Goal: Find specific page/section: Find specific page/section

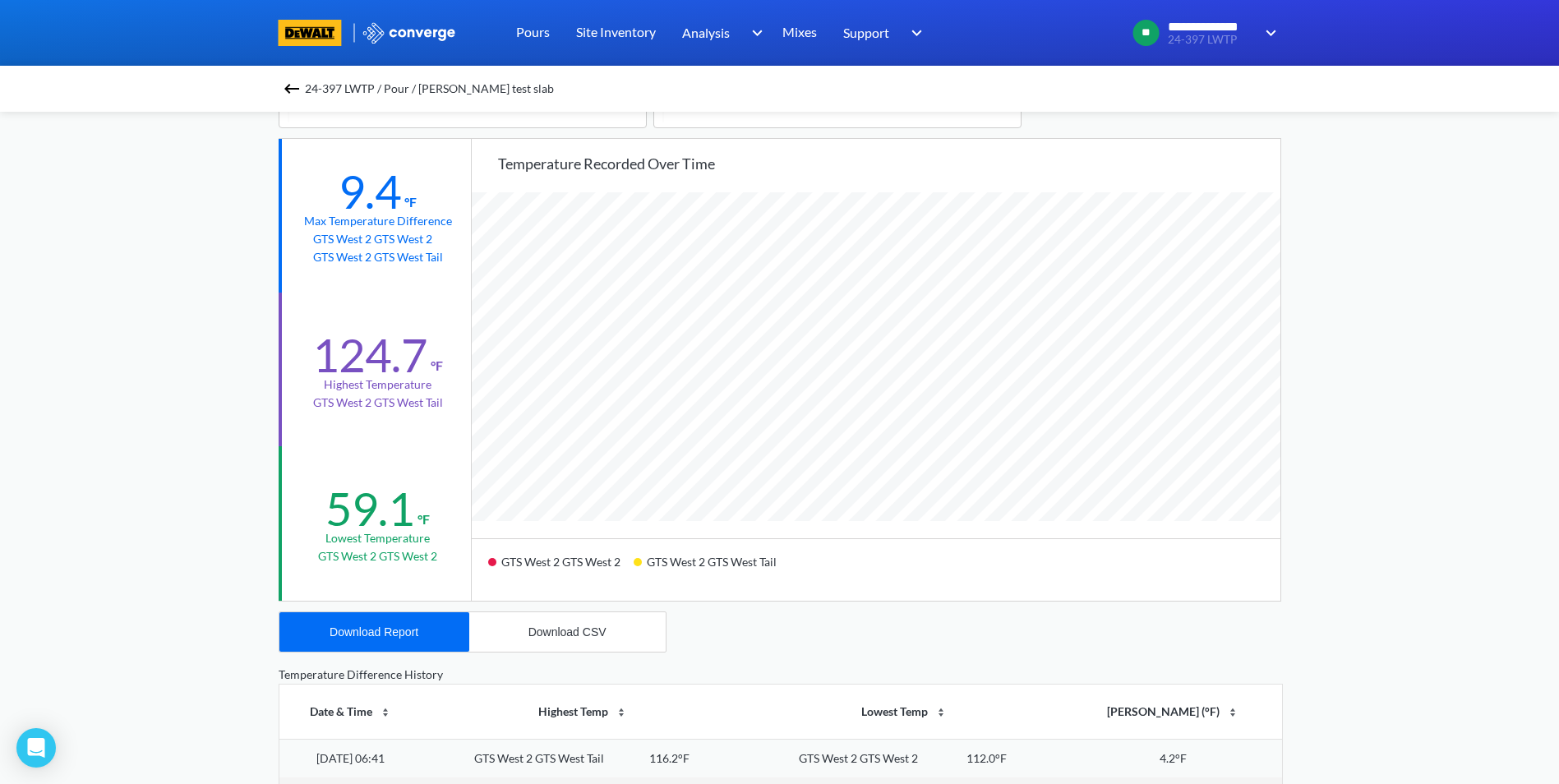
scroll to position [82, 0]
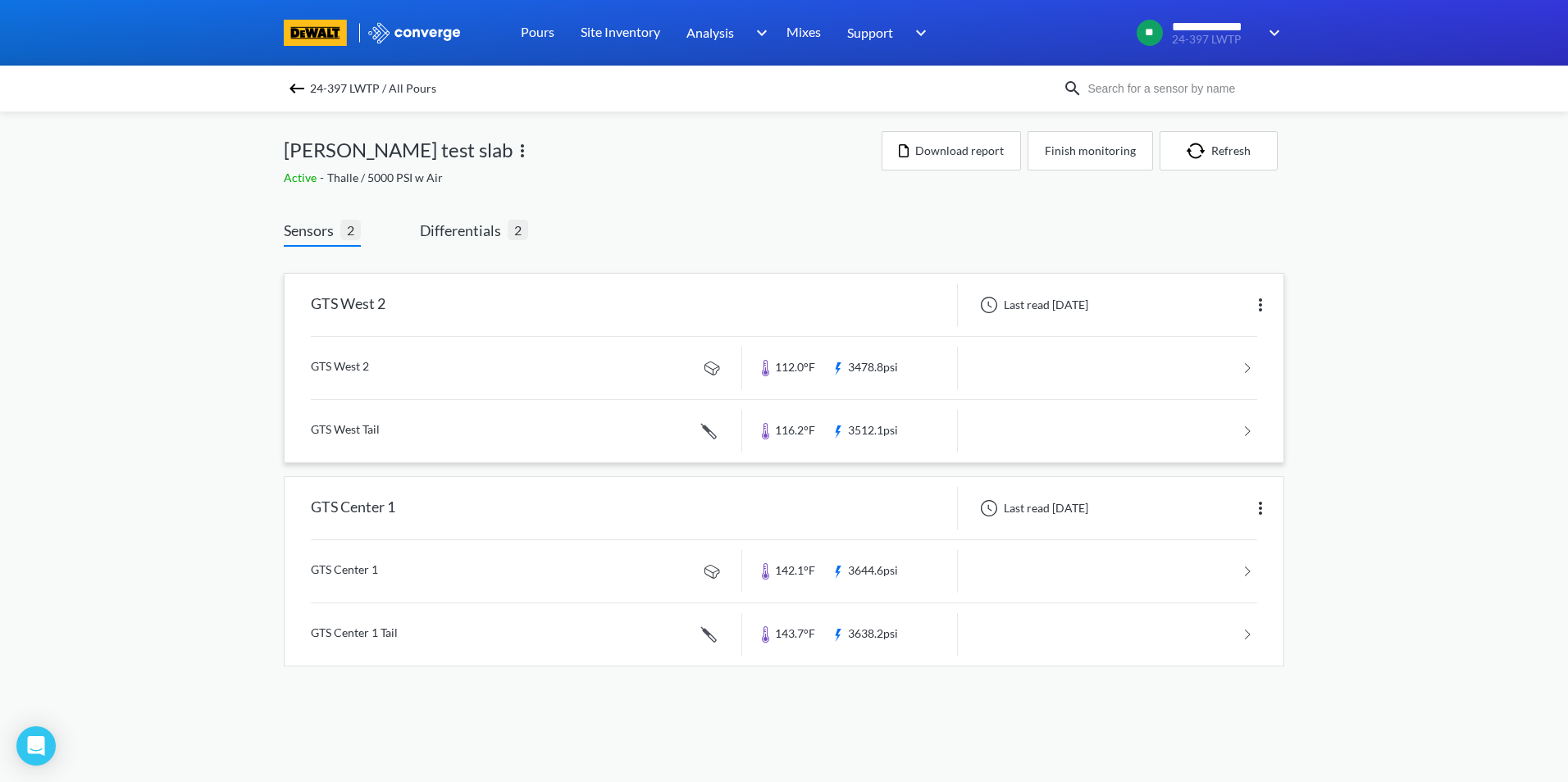
click at [518, 370] on link at bounding box center [784, 368] width 946 height 62
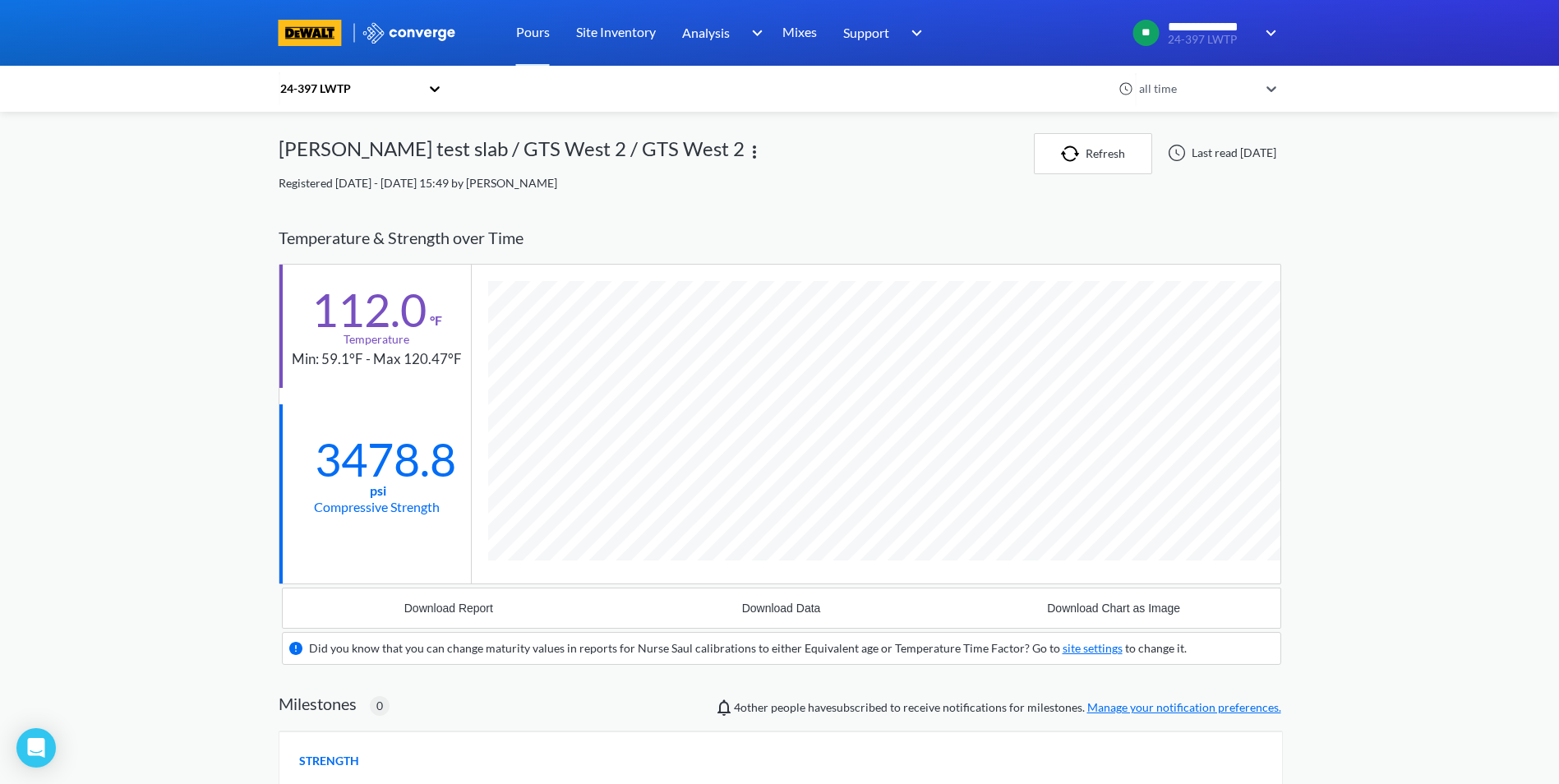
scroll to position [1080, 1003]
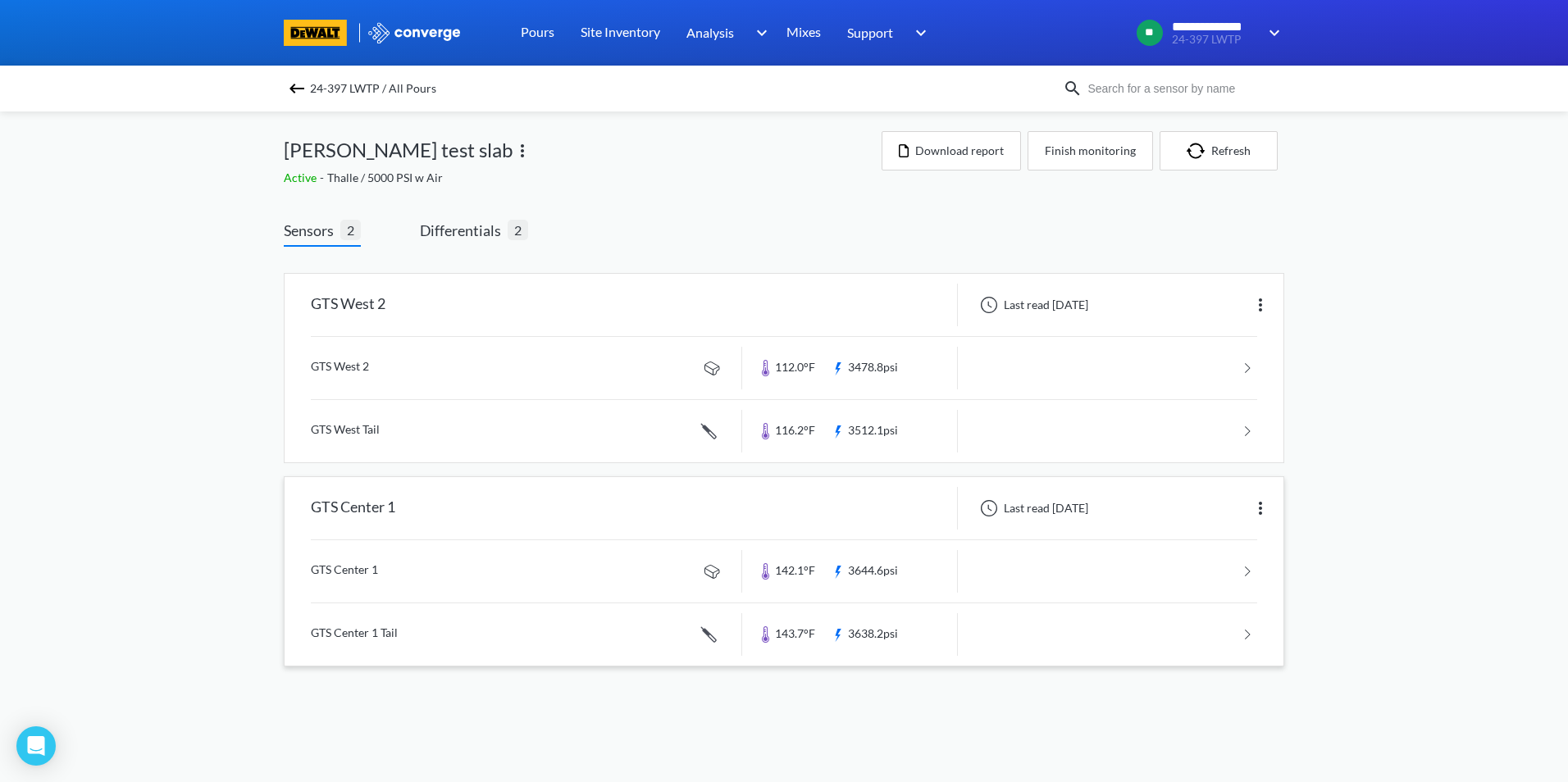
click at [422, 554] on link at bounding box center [784, 571] width 946 height 62
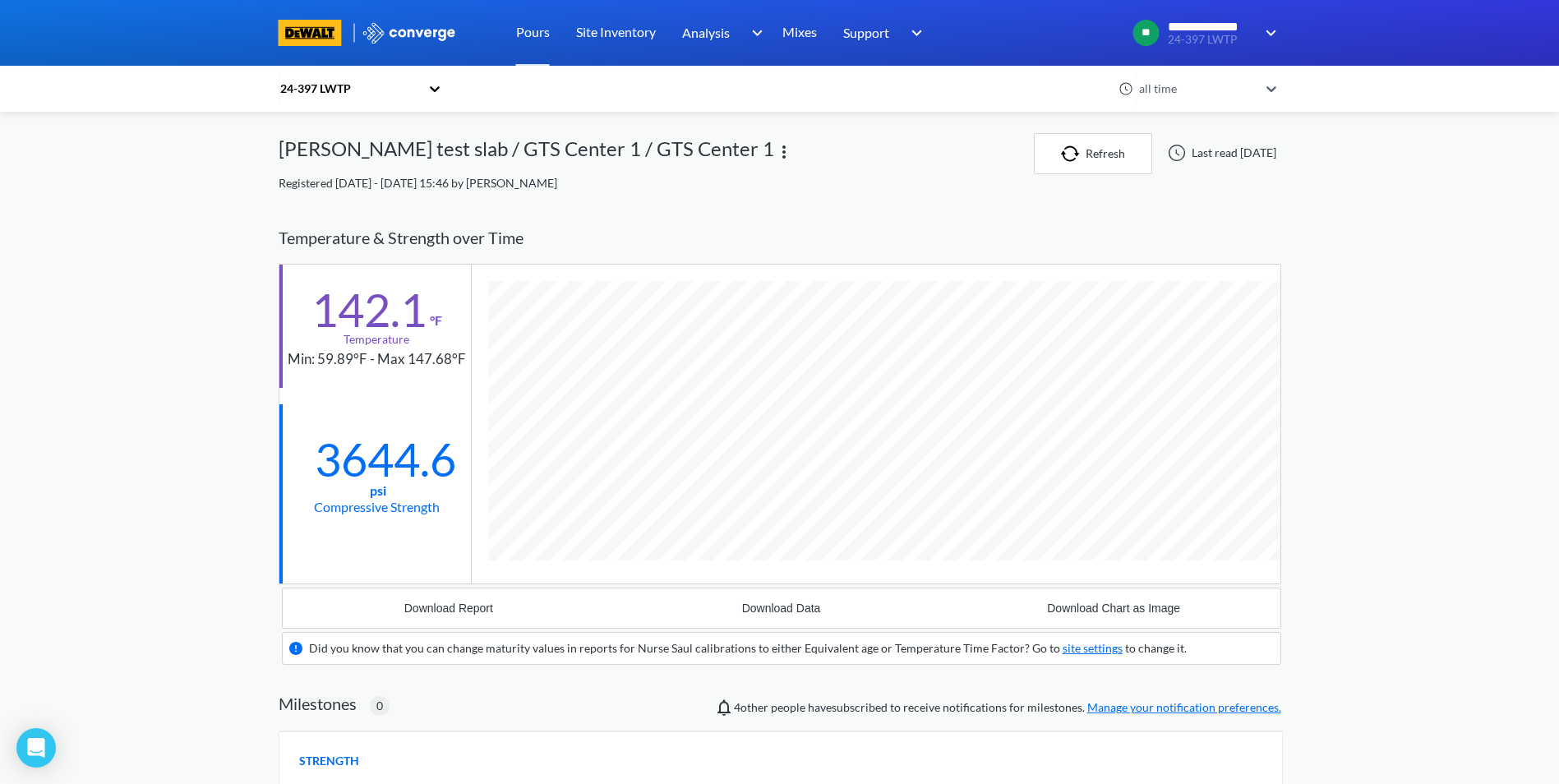
scroll to position [1080, 1003]
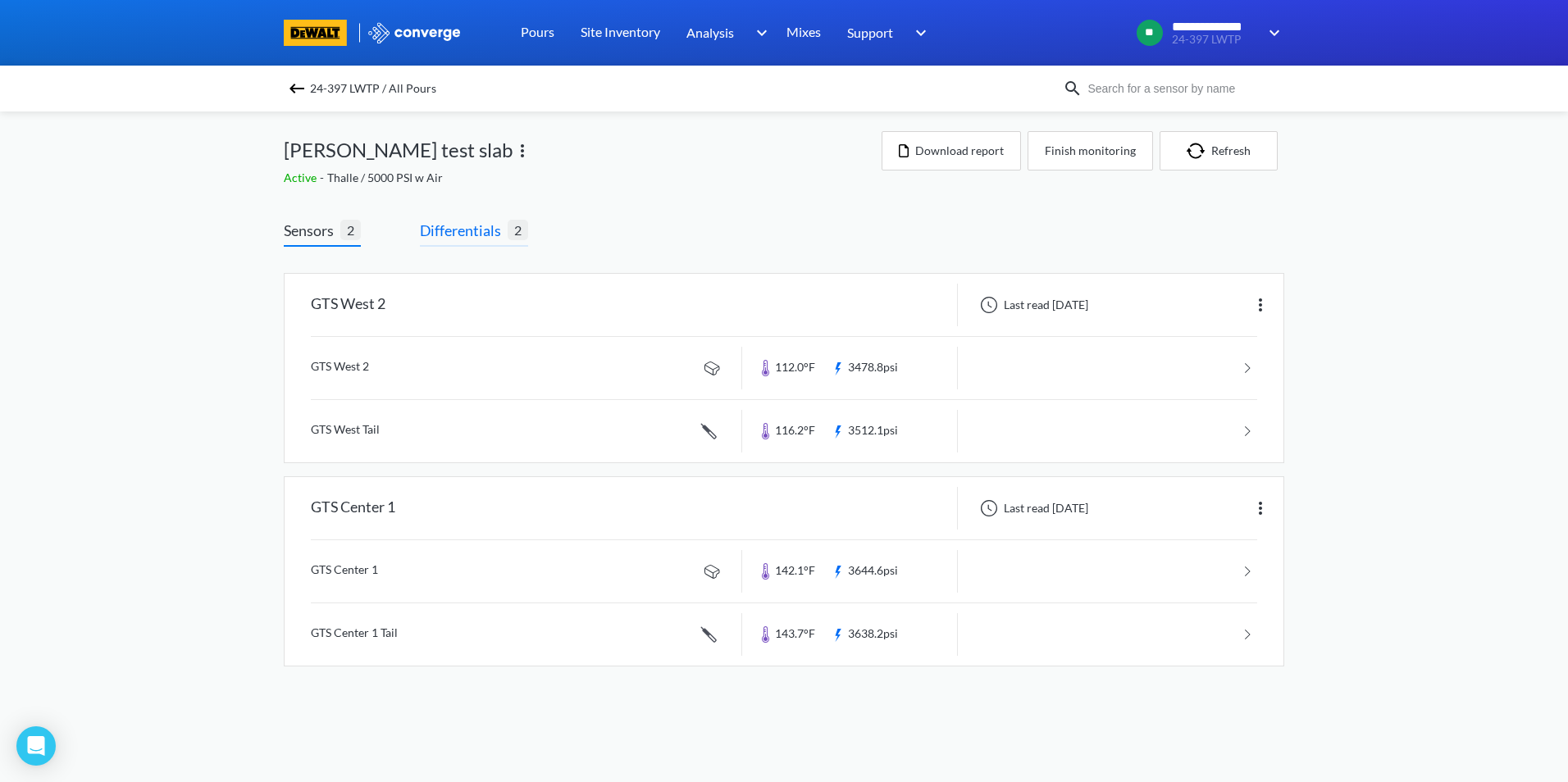
click at [429, 230] on span "Differentials" at bounding box center [464, 230] width 88 height 23
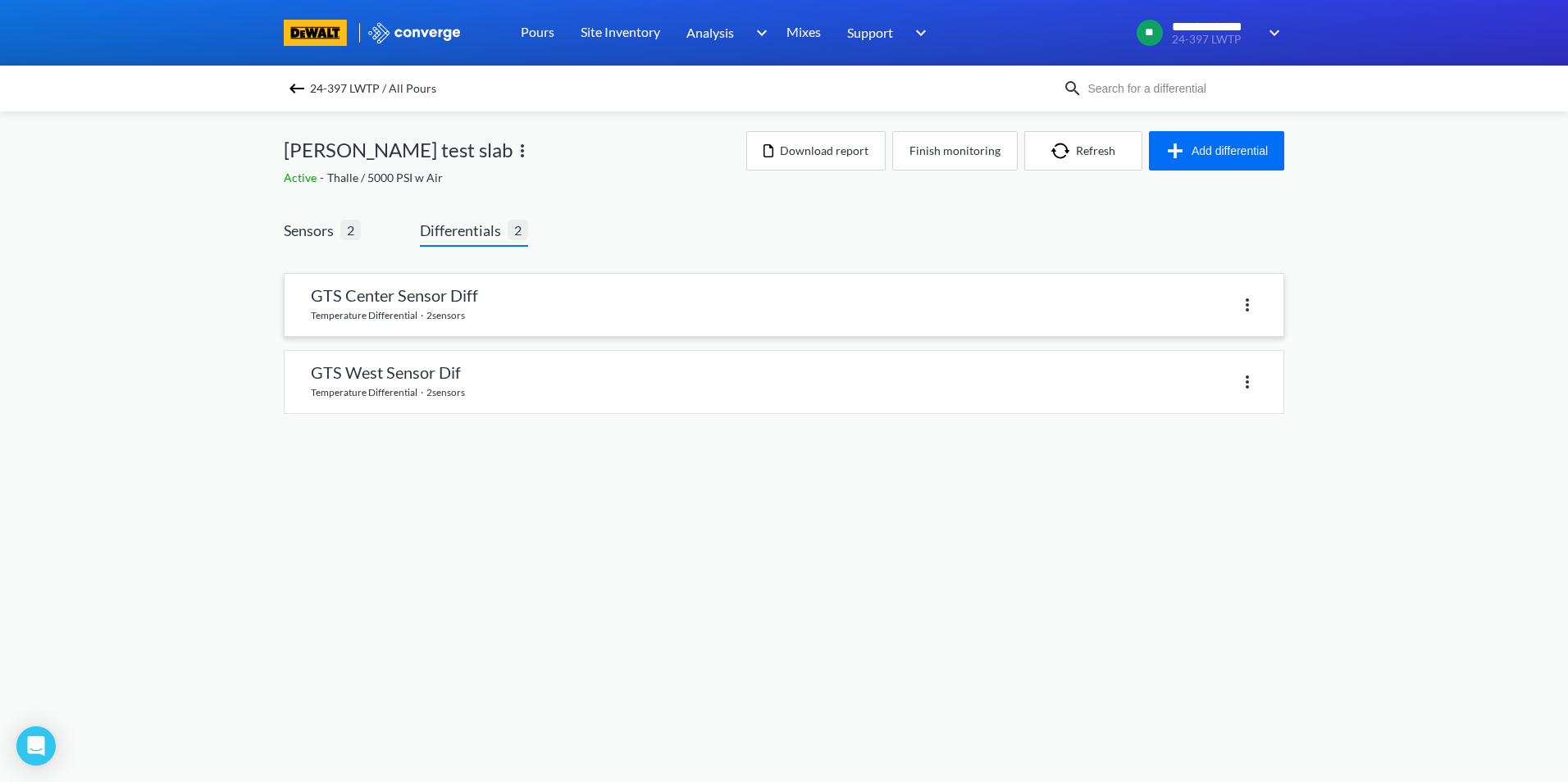
click at [494, 306] on link at bounding box center [783, 305] width 998 height 62
